Goal: Communication & Community: Connect with others

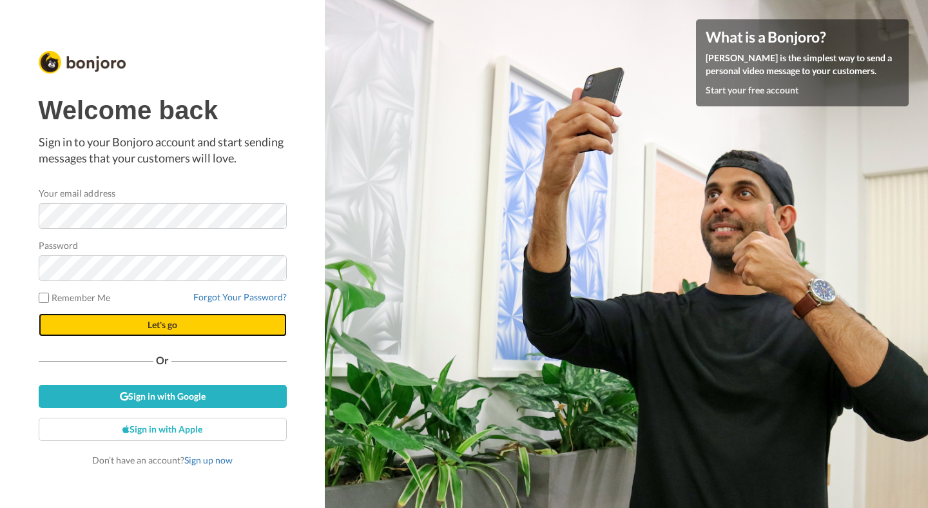
click at [158, 328] on span "Let's go" at bounding box center [163, 324] width 30 height 11
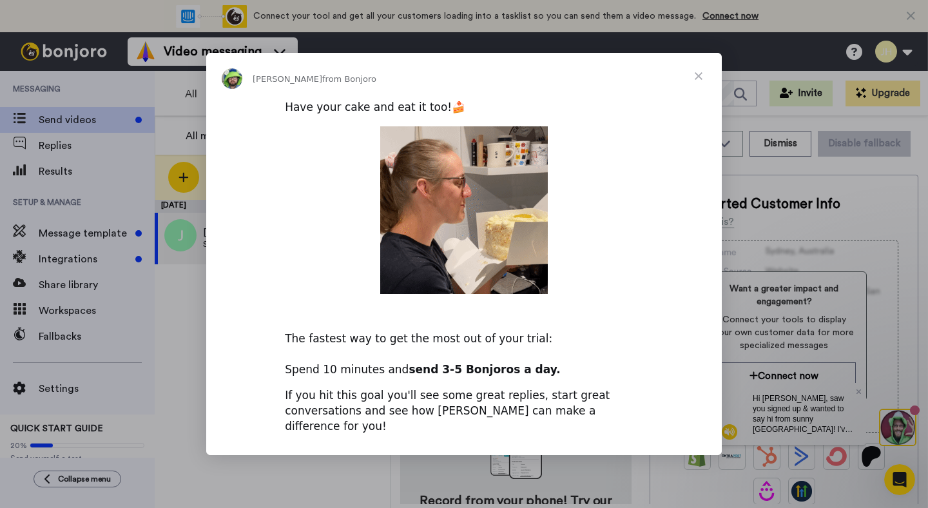
click at [695, 84] on span "Close" at bounding box center [698, 76] width 46 height 46
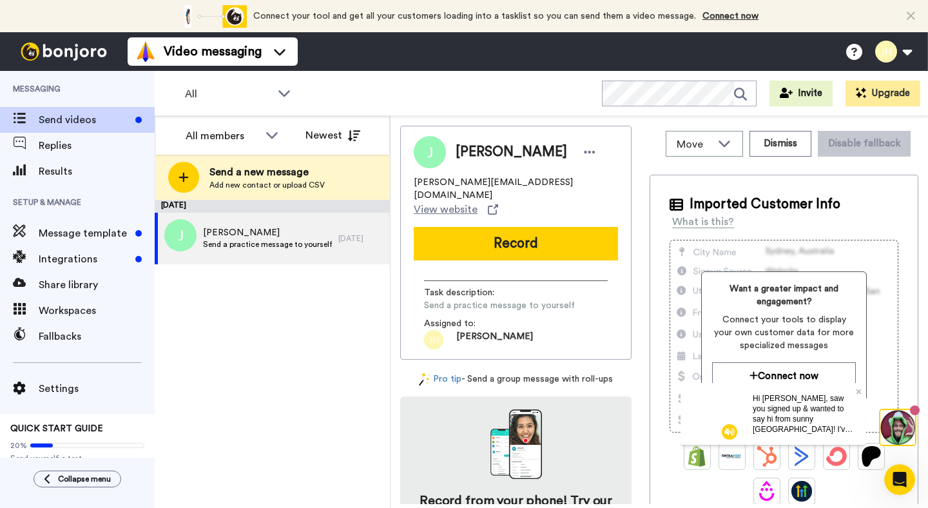
click at [768, 411] on span "Hi [PERSON_NAME], saw you signed up & wanted to say hi from sunny [GEOGRAPHIC_D…" at bounding box center [804, 449] width 102 height 112
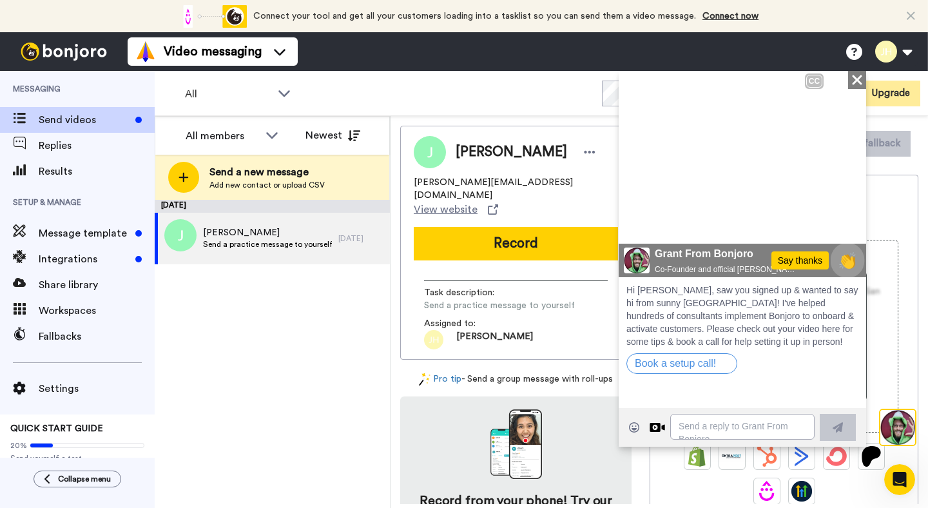
click at [848, 264] on span "👏" at bounding box center [848, 260] width 34 height 23
type textarea "👏"
click at [844, 414] on button at bounding box center [838, 426] width 36 height 27
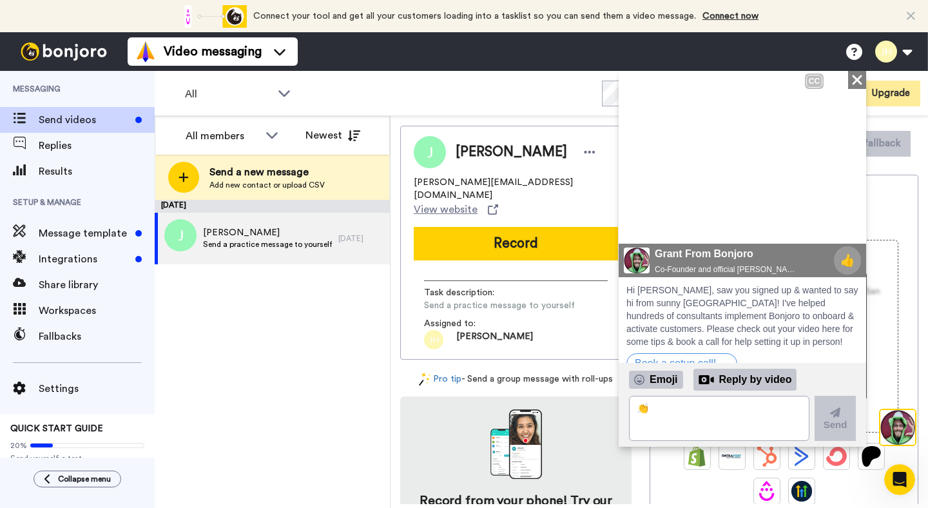
click at [855, 82] on icon at bounding box center [857, 79] width 10 height 10
